Goal: Entertainment & Leisure: Browse casually

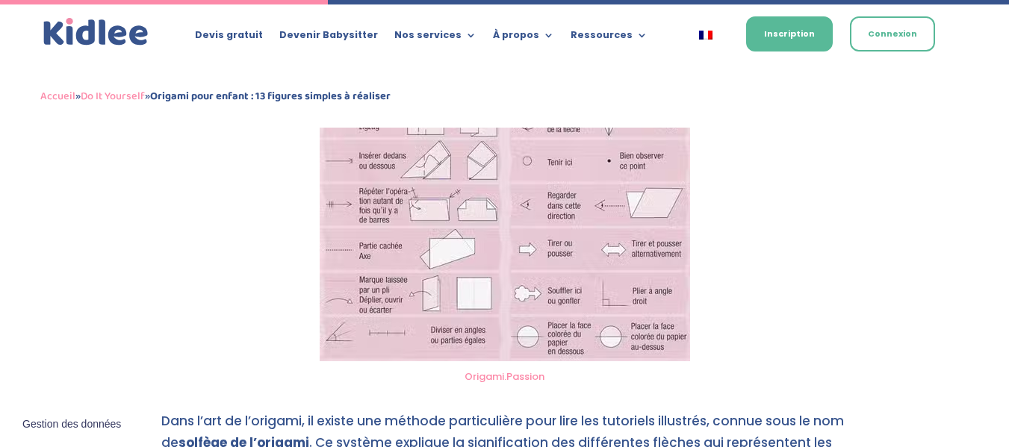
scroll to position [2198, 0]
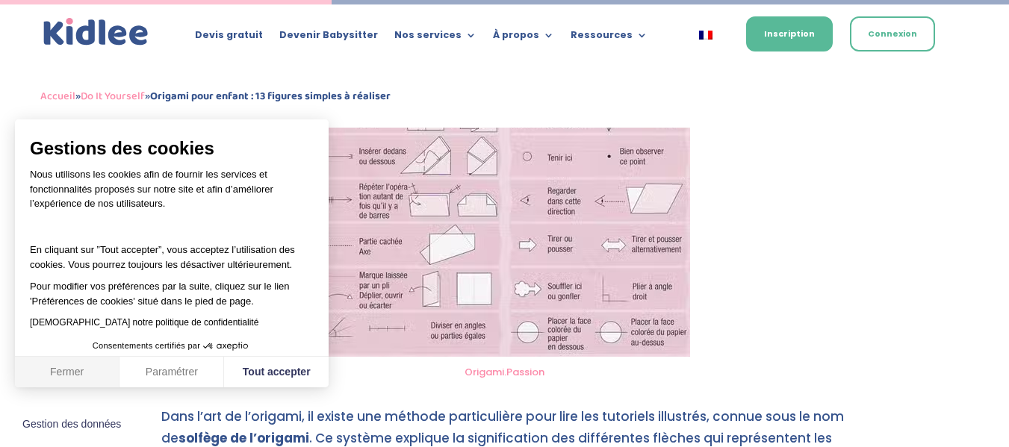
click at [68, 370] on button "Fermer" at bounding box center [67, 372] width 105 height 31
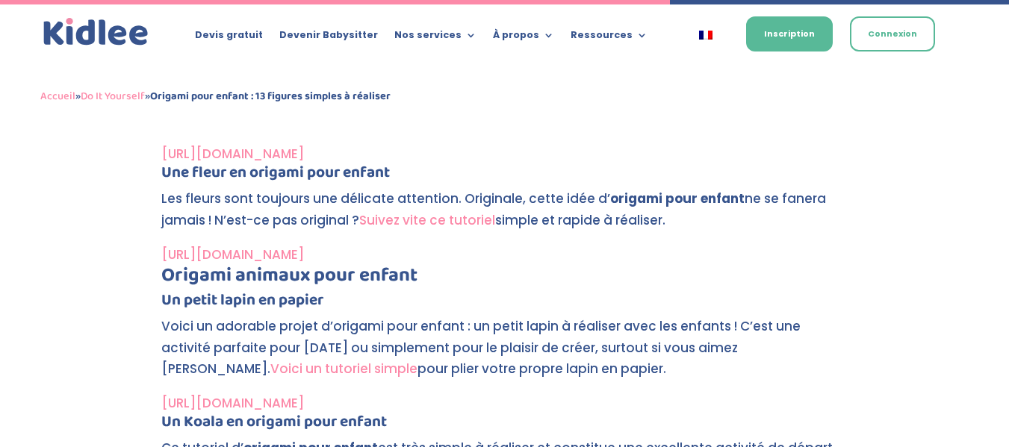
scroll to position [4513, 0]
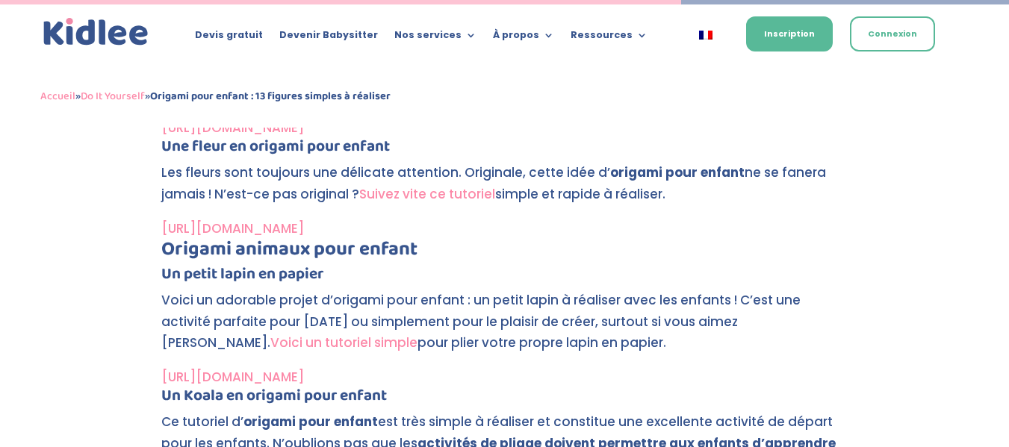
click at [304, 374] on link "[URL][DOMAIN_NAME]" at bounding box center [232, 377] width 143 height 18
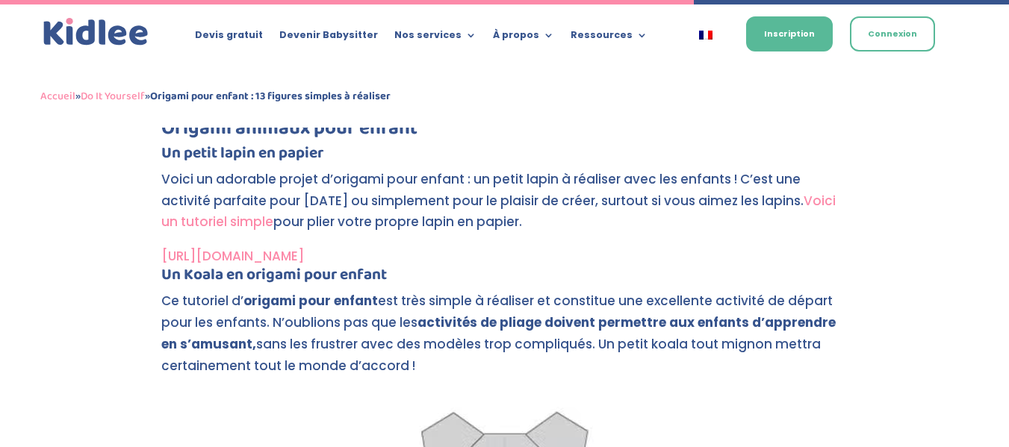
scroll to position [4632, 0]
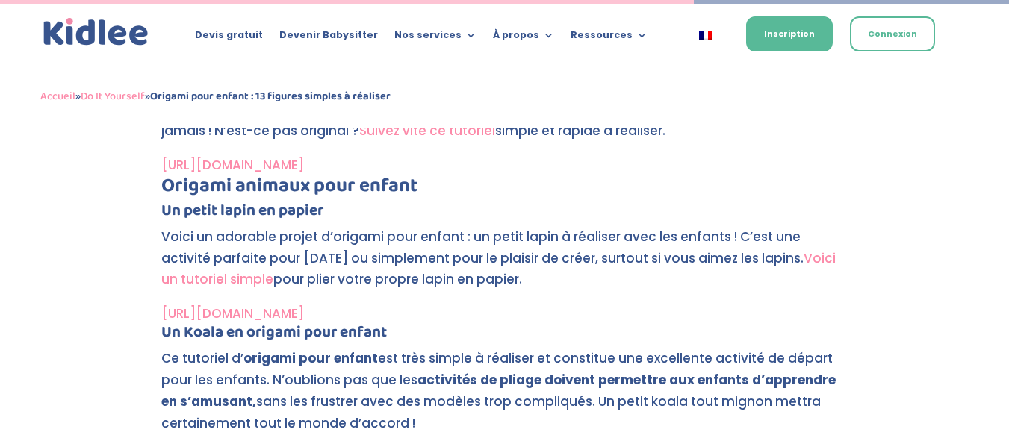
click at [206, 279] on link "Voici un tutoriel simple" at bounding box center [498, 269] width 674 height 40
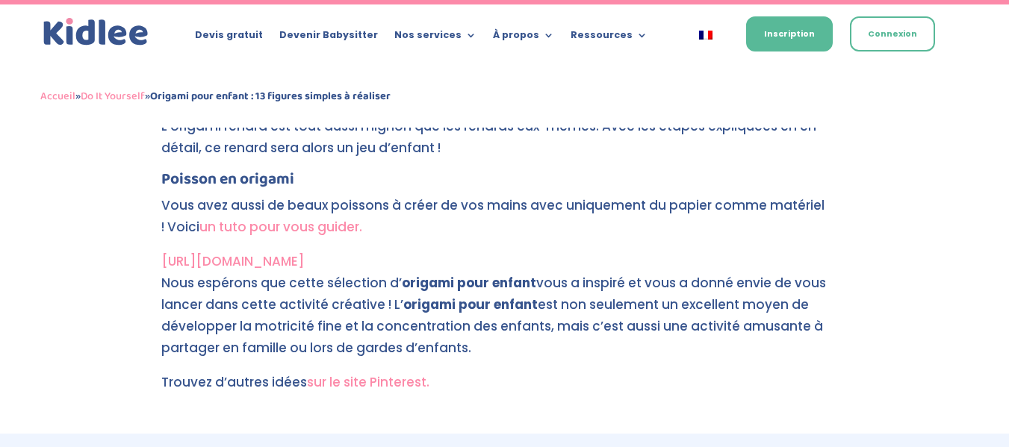
scroll to position [6842, 0]
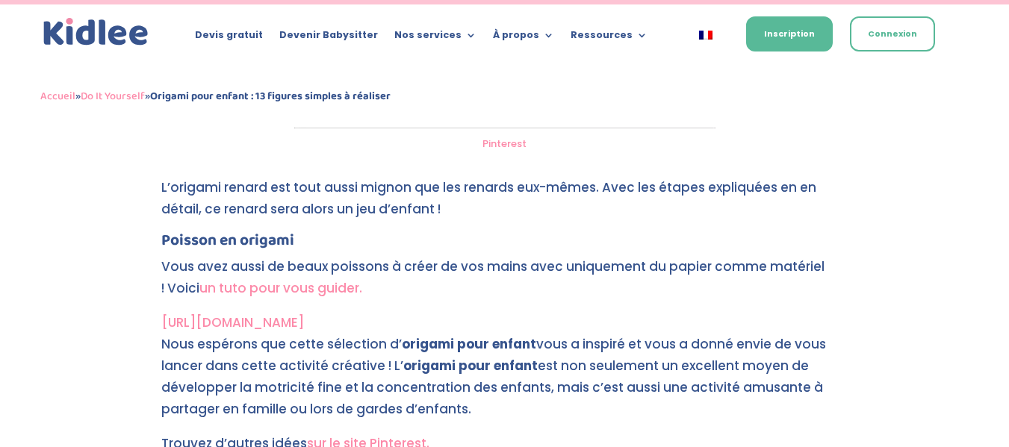
click at [300, 323] on link "[URL][DOMAIN_NAME]" at bounding box center [232, 323] width 143 height 18
